Goal: Transaction & Acquisition: Purchase product/service

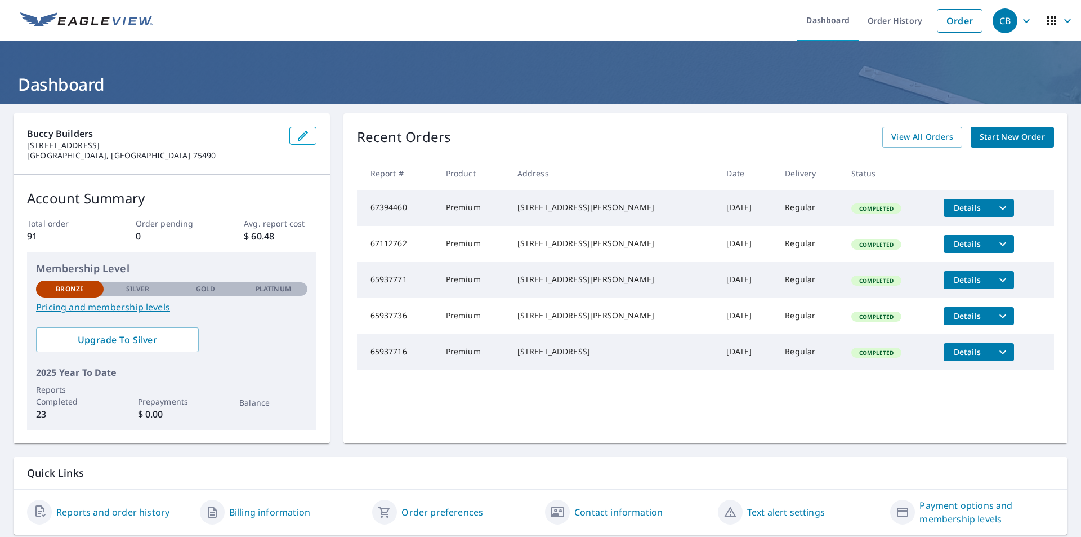
click at [980, 139] on span "Start New Order" at bounding box center [1012, 137] width 65 height 14
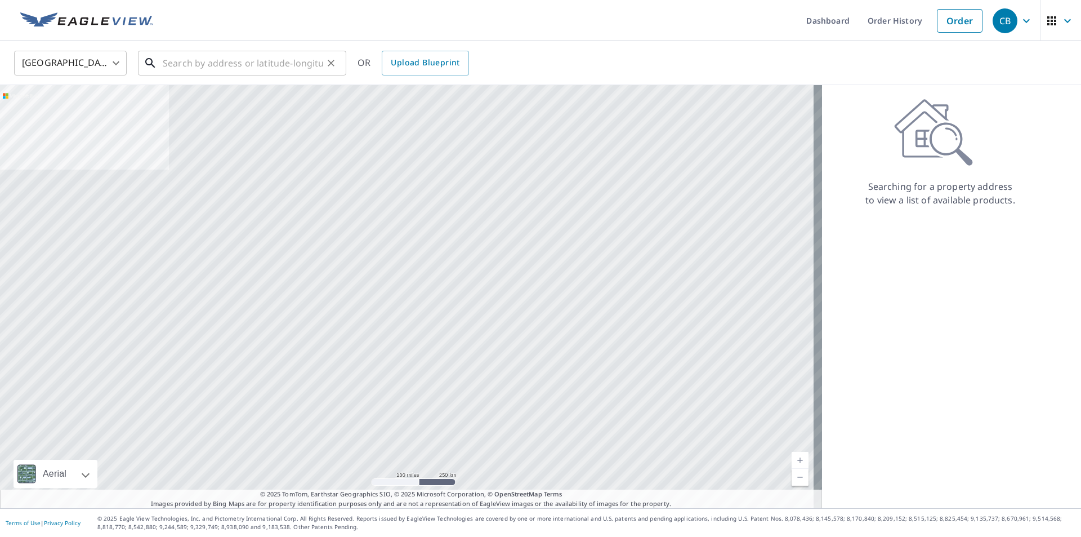
click at [256, 66] on input "text" at bounding box center [243, 63] width 160 height 32
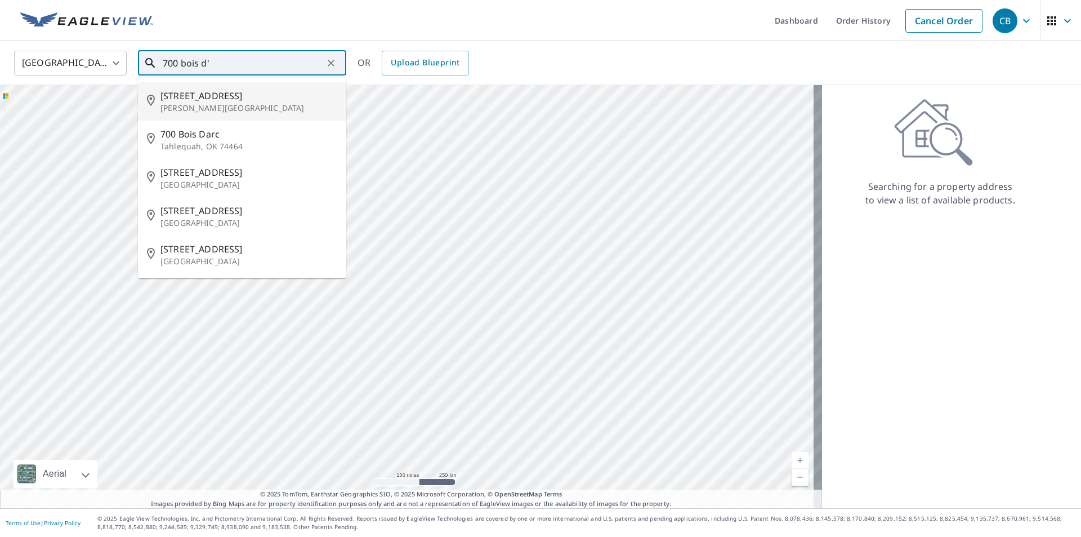
click at [213, 94] on span "[STREET_ADDRESS]" at bounding box center [248, 96] width 177 height 14
type input "[STREET_ADDRESS][PERSON_NAME]"
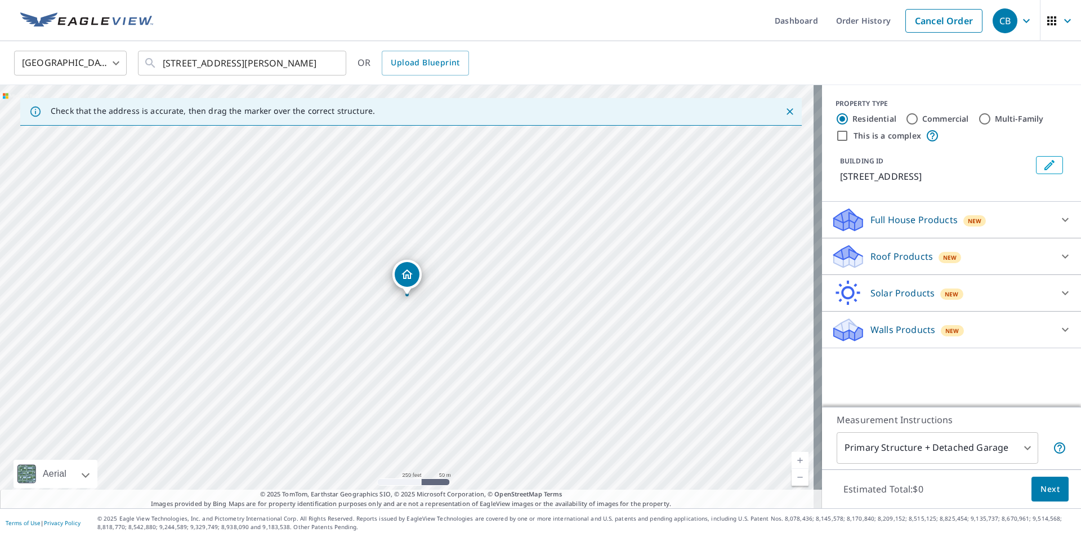
click at [926, 254] on div "Roof Products New" at bounding box center [941, 256] width 221 height 26
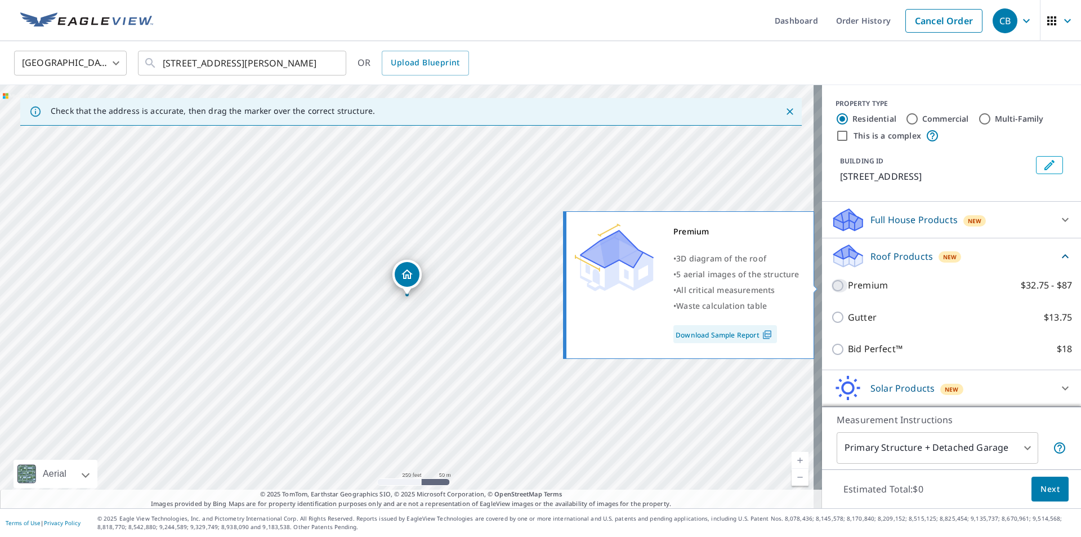
click at [837, 290] on input "Premium $32.75 - $87" at bounding box center [839, 286] width 17 height 14
checkbox input "true"
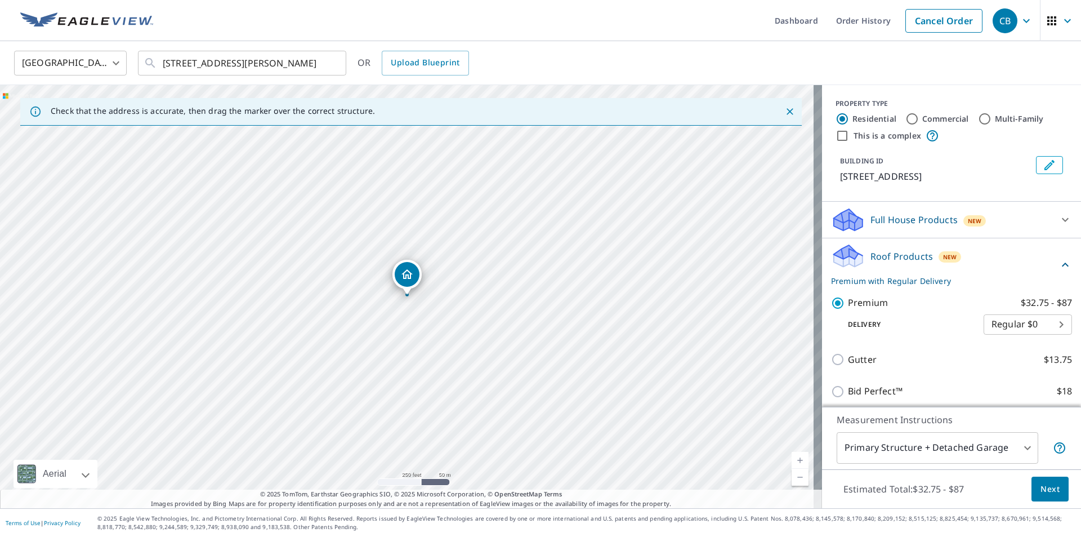
scroll to position [79, 0]
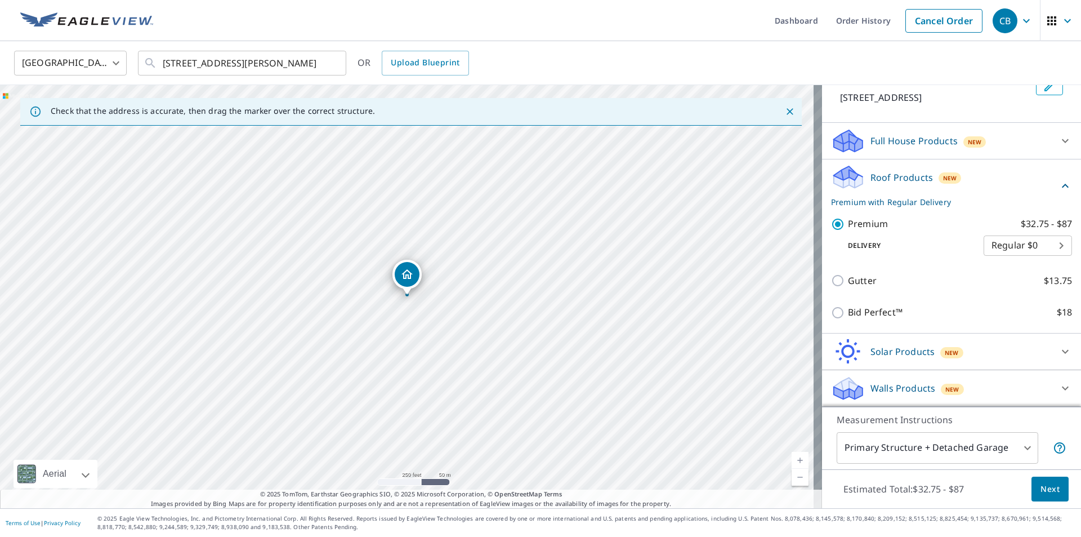
click at [1040, 490] on span "Next" at bounding box center [1049, 489] width 19 height 14
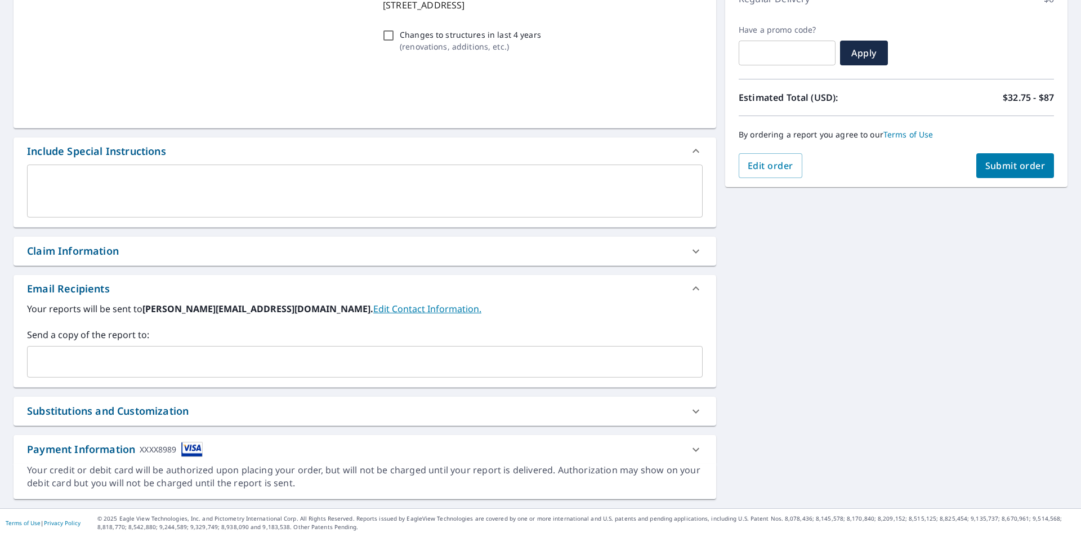
scroll to position [172, 0]
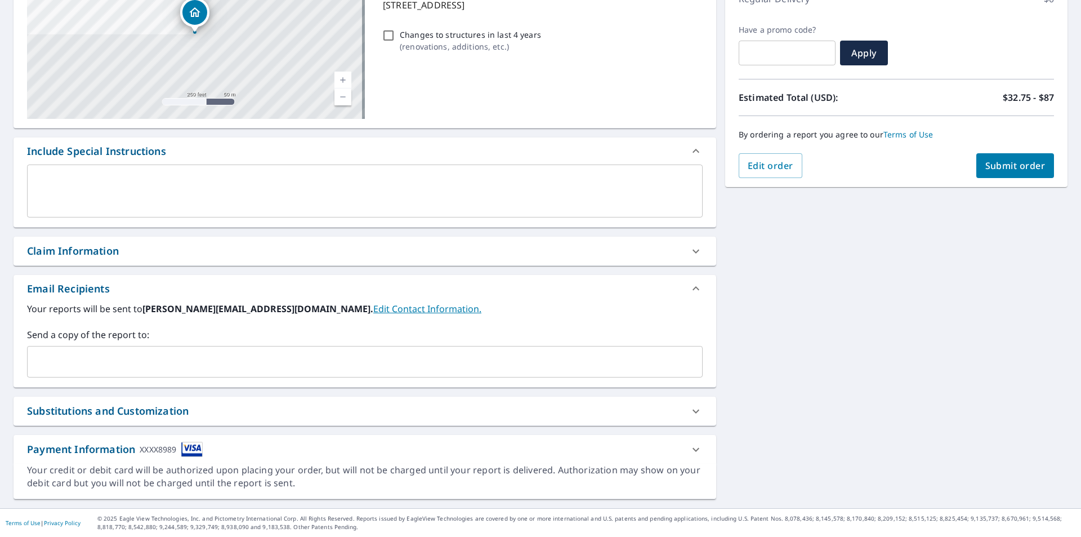
click at [978, 172] on button "Submit order" at bounding box center [1015, 165] width 78 height 25
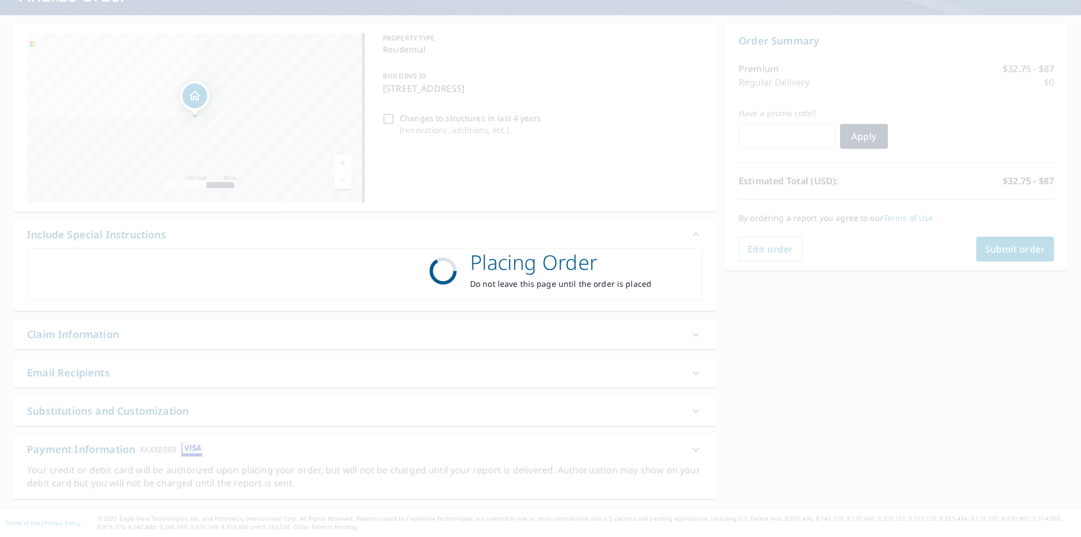
scroll to position [89, 0]
